Goal: Information Seeking & Learning: Stay updated

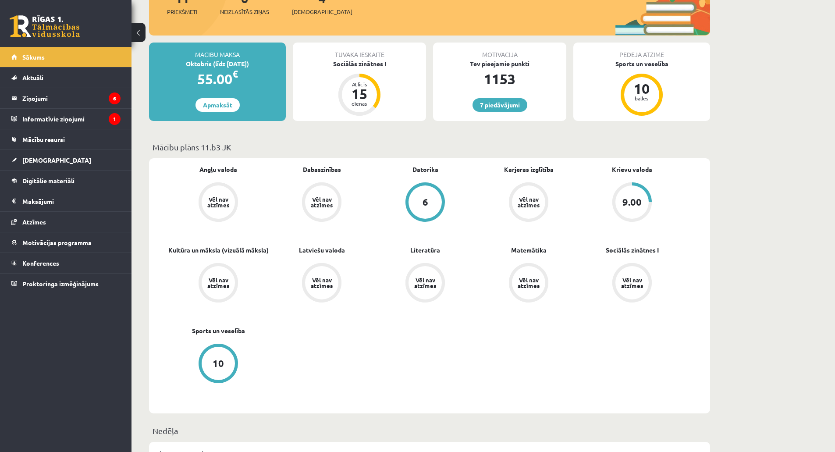
scroll to position [175, 0]
click at [83, 100] on legend "Ziņojumi 6" at bounding box center [71, 98] width 98 height 20
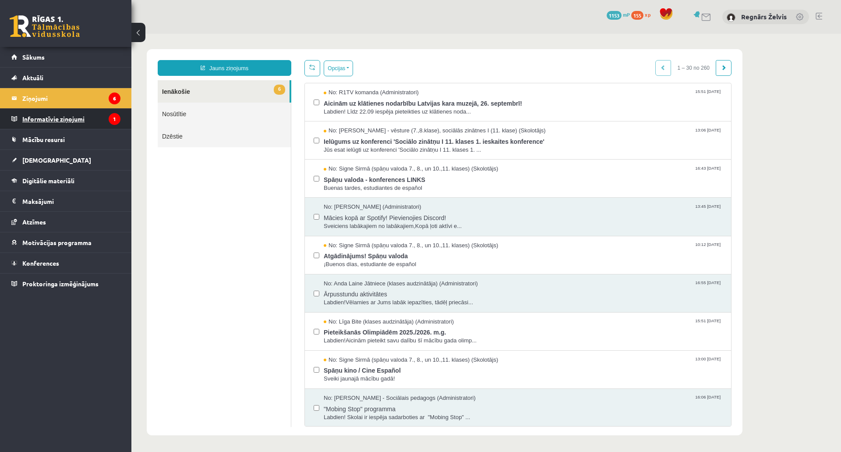
click at [87, 123] on legend "Informatīvie ziņojumi 1" at bounding box center [71, 119] width 98 height 20
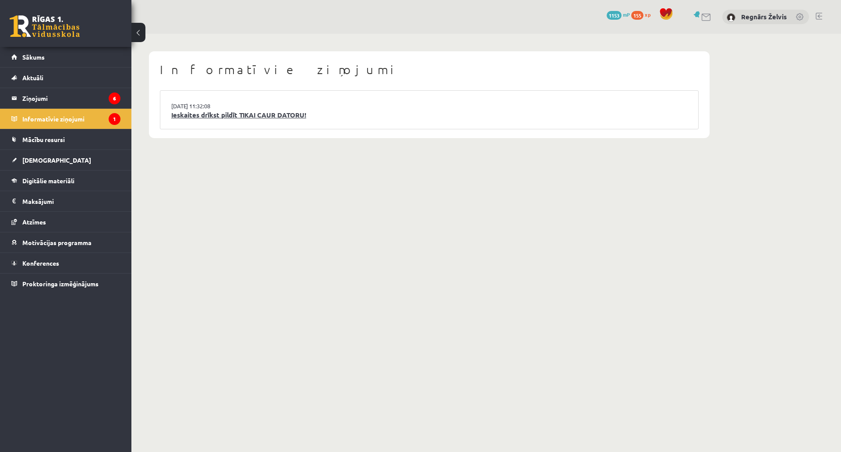
click at [193, 114] on link "Ieskaites drīkst pildīt TIKAI CAUR DATORU!" at bounding box center [429, 115] width 516 height 10
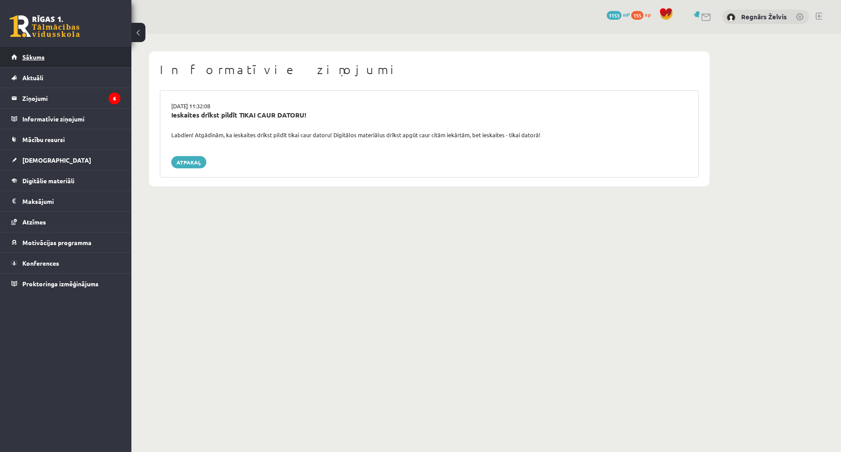
click at [49, 58] on link "Sākums" at bounding box center [65, 57] width 109 height 20
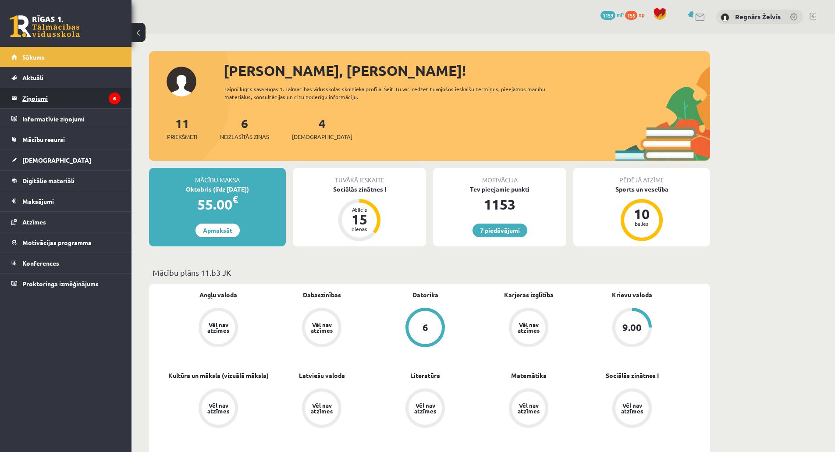
click at [107, 98] on legend "Ziņojumi 6" at bounding box center [71, 98] width 98 height 20
